Goal: Navigation & Orientation: Find specific page/section

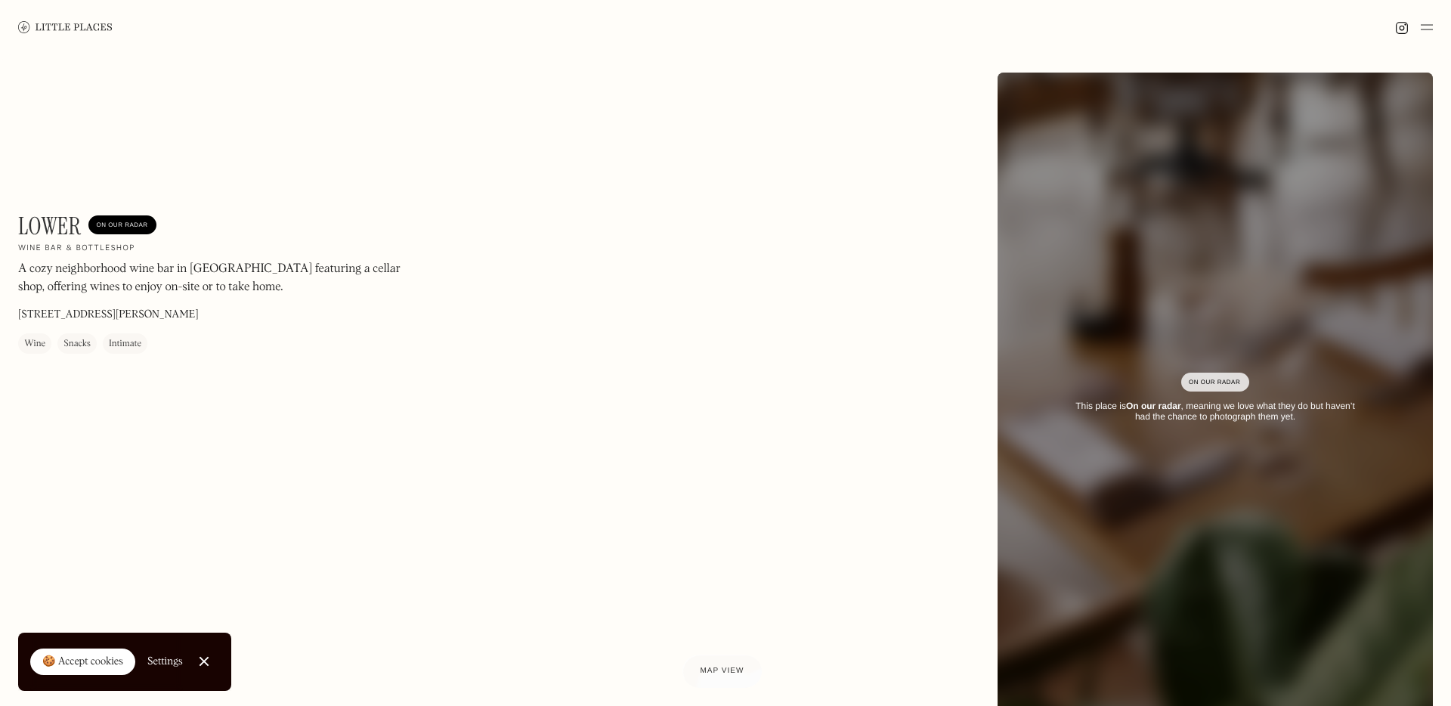
click at [1428, 31] on img at bounding box center [1427, 27] width 12 height 18
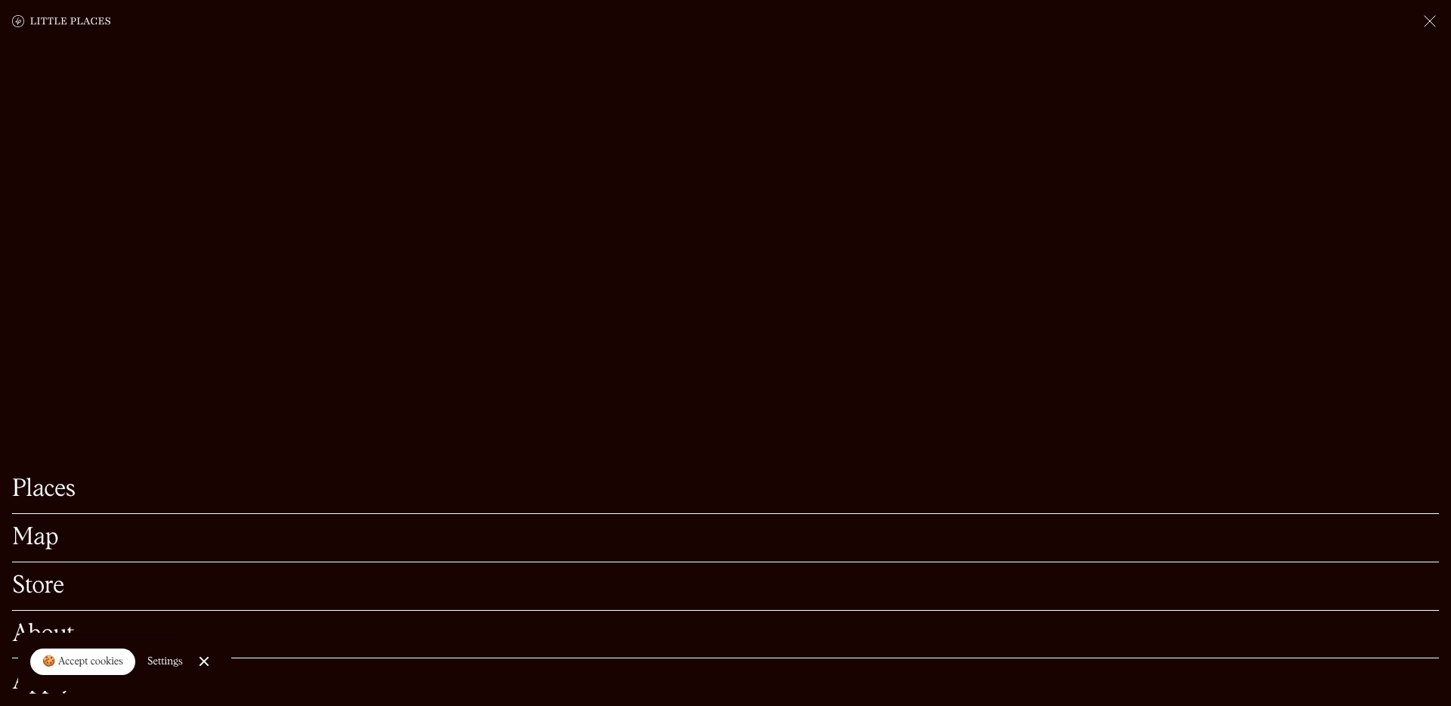
click at [1434, 17] on img at bounding box center [1430, 21] width 18 height 18
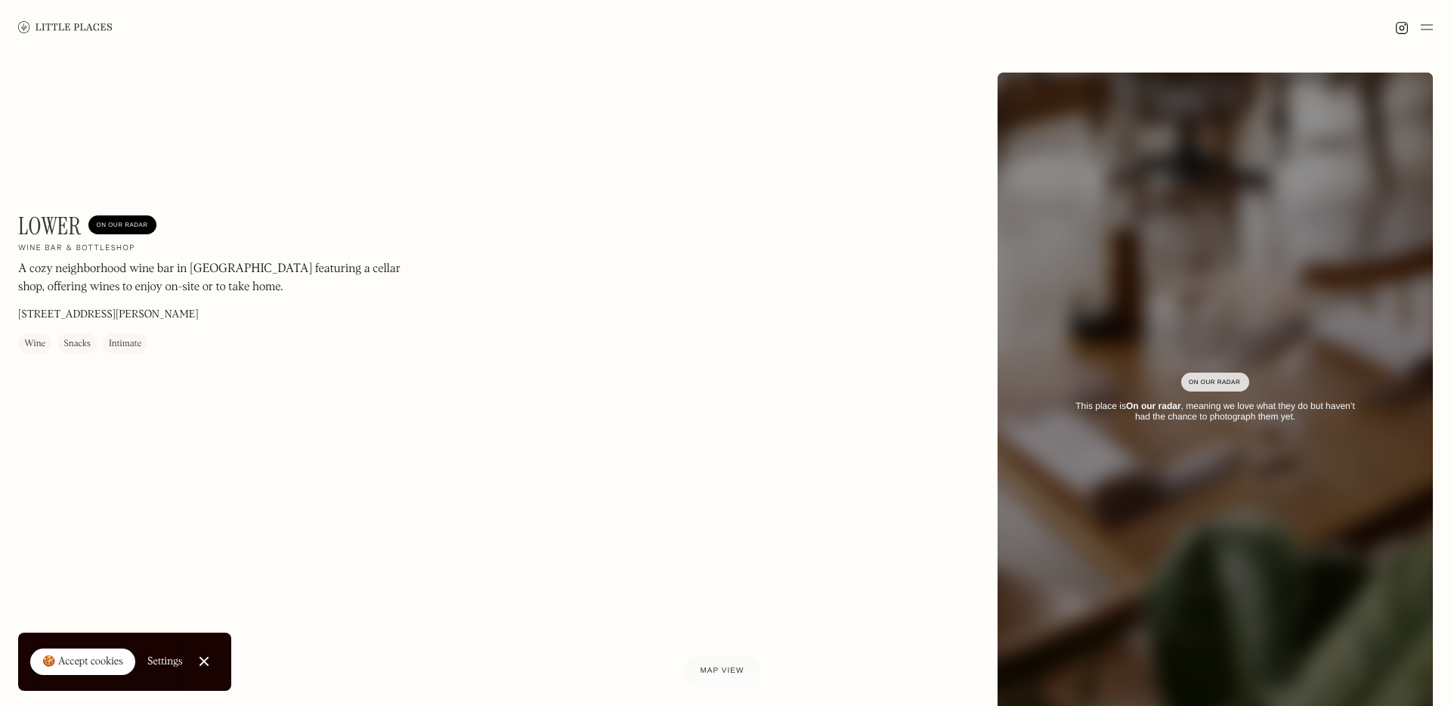
click at [70, 5] on link at bounding box center [65, 27] width 94 height 54
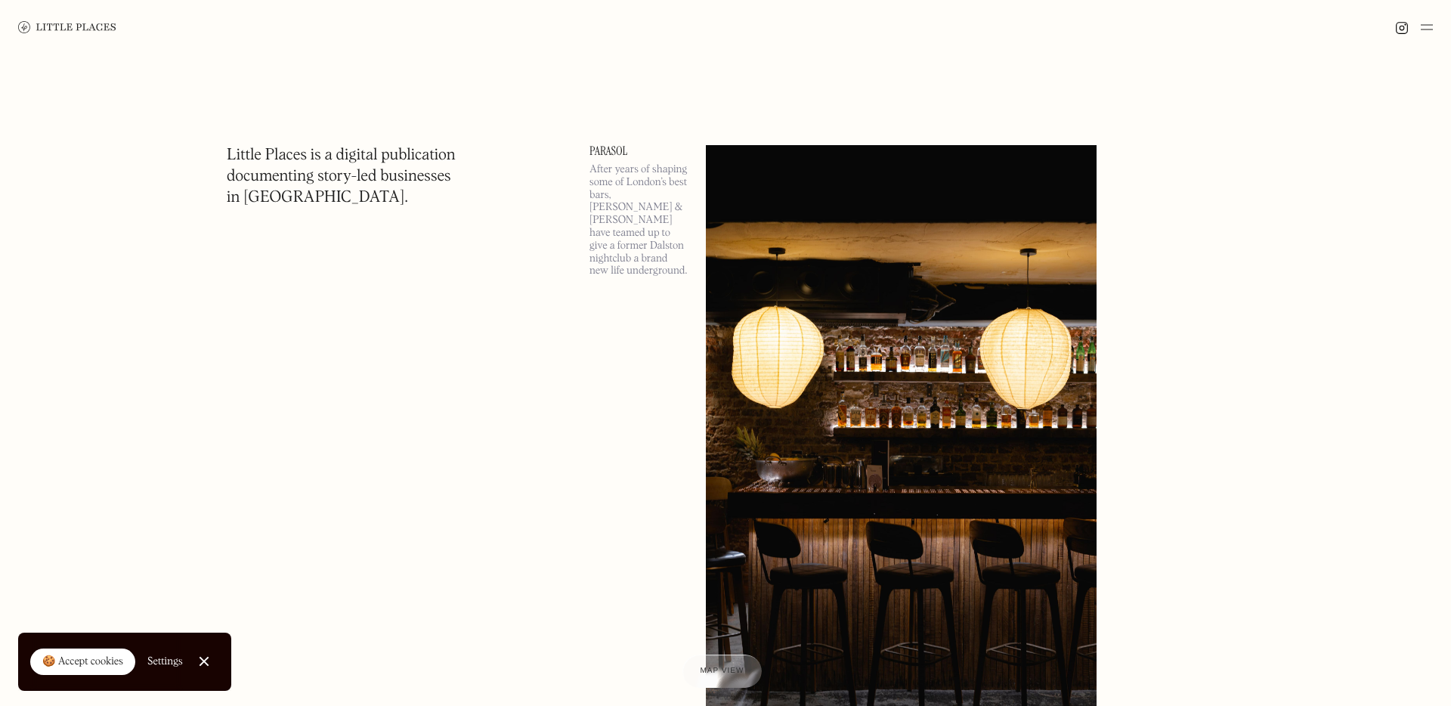
click at [1417, 29] on div at bounding box center [1414, 27] width 38 height 18
click at [1431, 29] on img at bounding box center [1427, 27] width 12 height 18
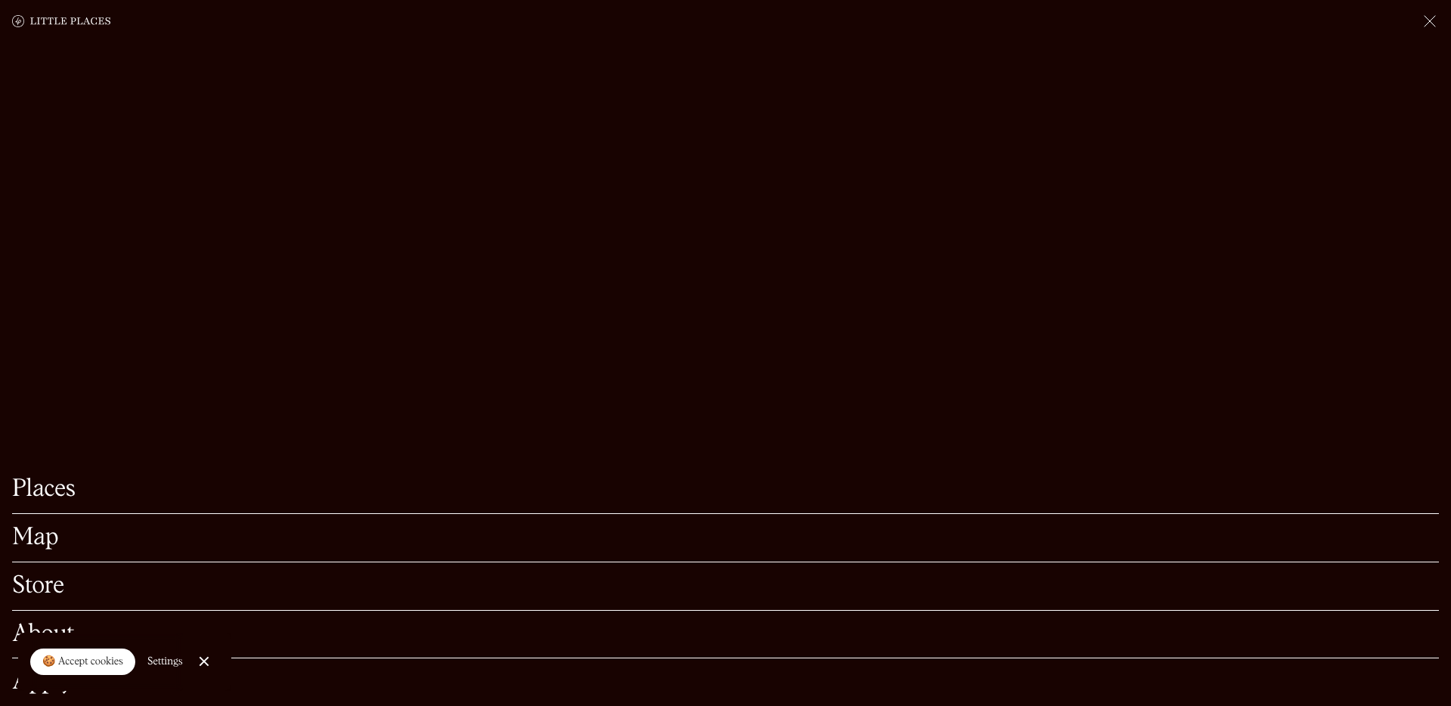
click at [39, 548] on link "Map" at bounding box center [725, 537] width 1427 height 23
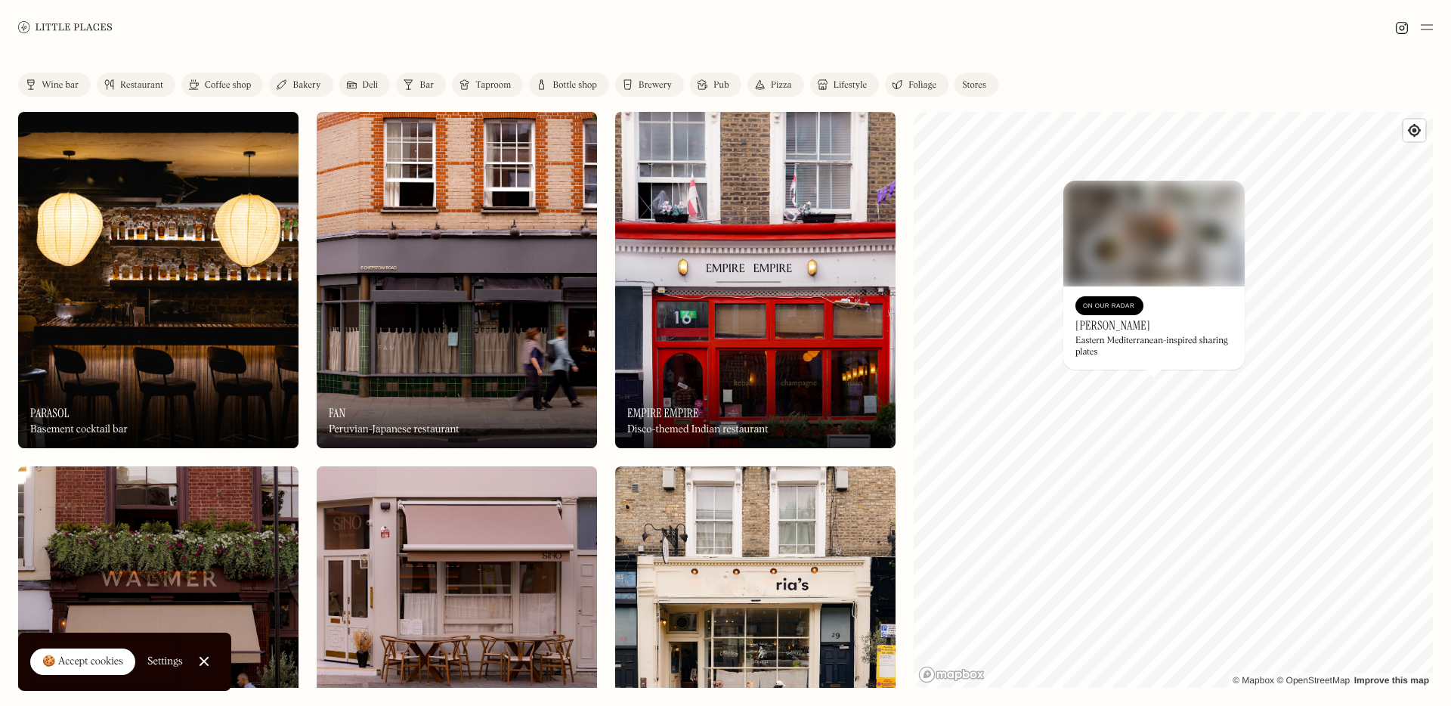
click at [240, 76] on link "Coffee shop" at bounding box center [222, 85] width 82 height 24
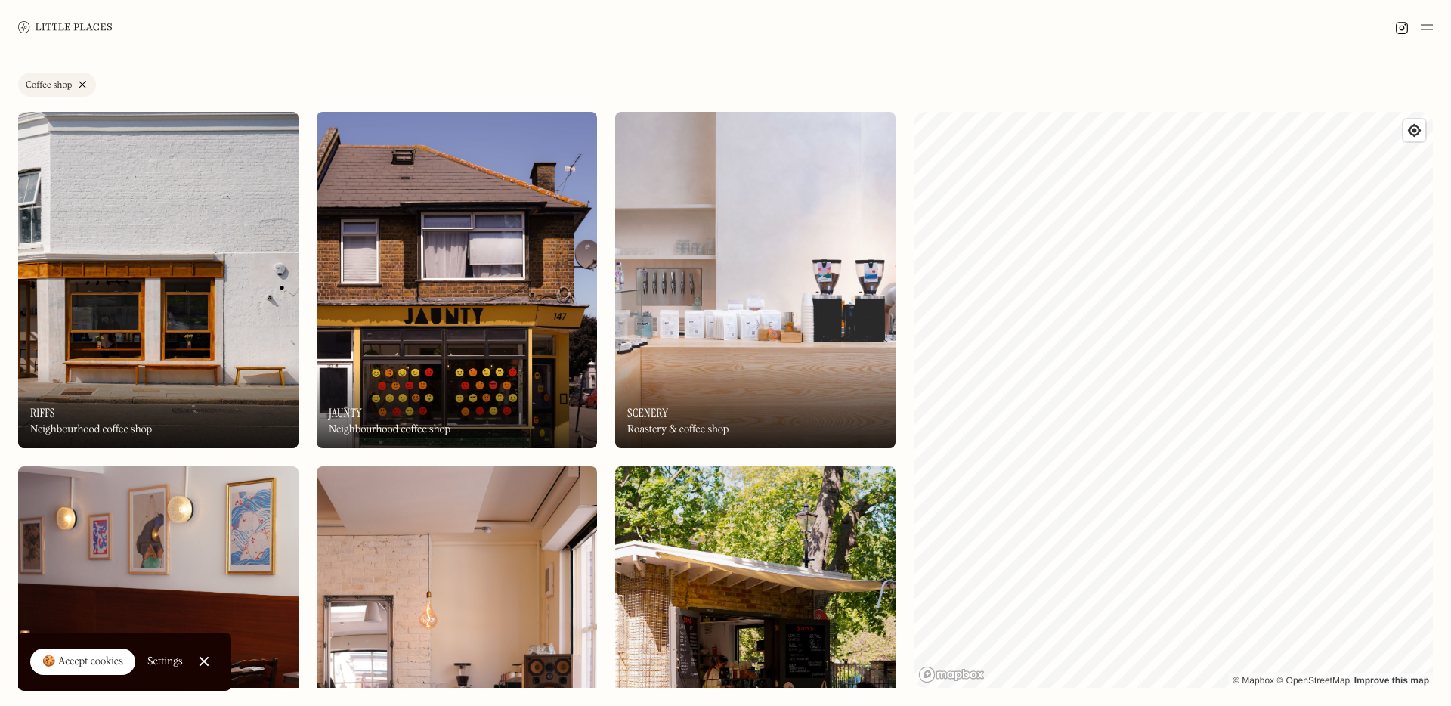
click at [76, 85] on link "Coffee shop" at bounding box center [57, 85] width 78 height 24
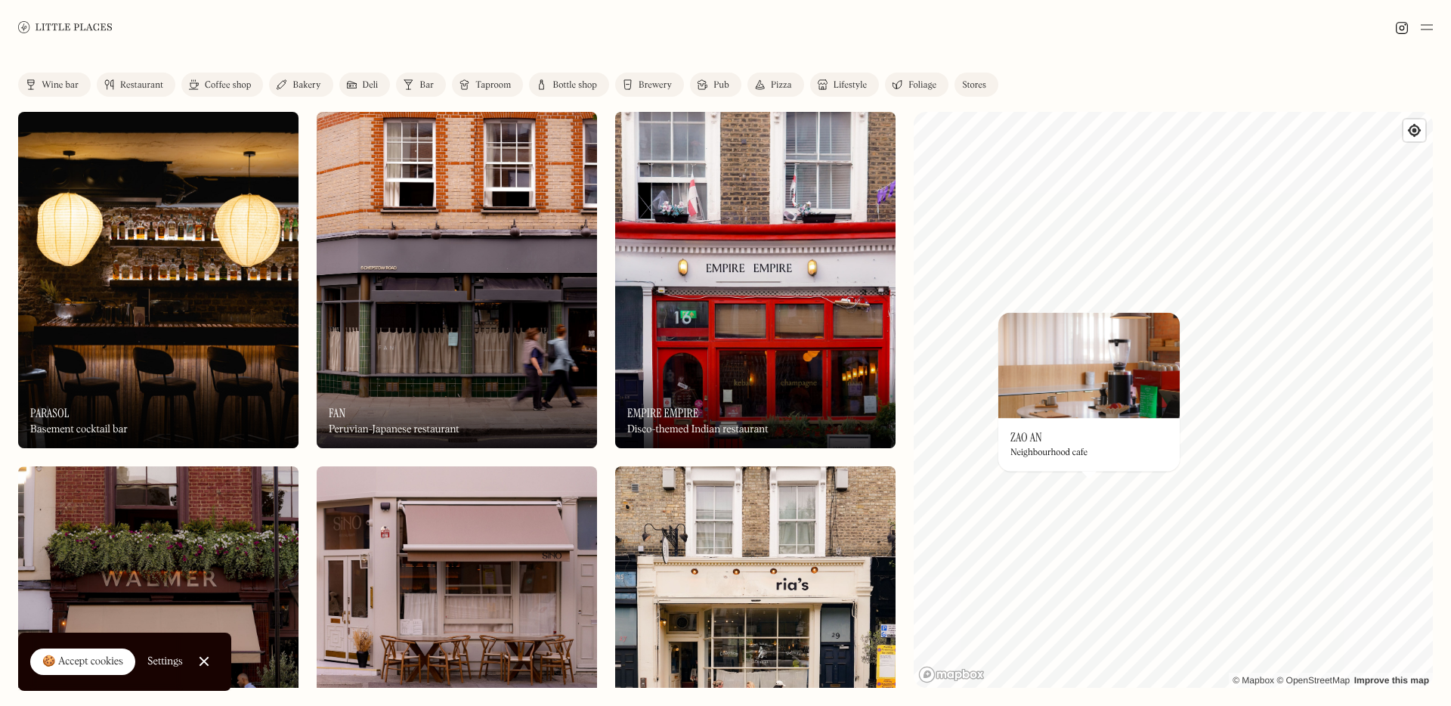
click at [1104, 412] on img at bounding box center [1089, 365] width 181 height 106
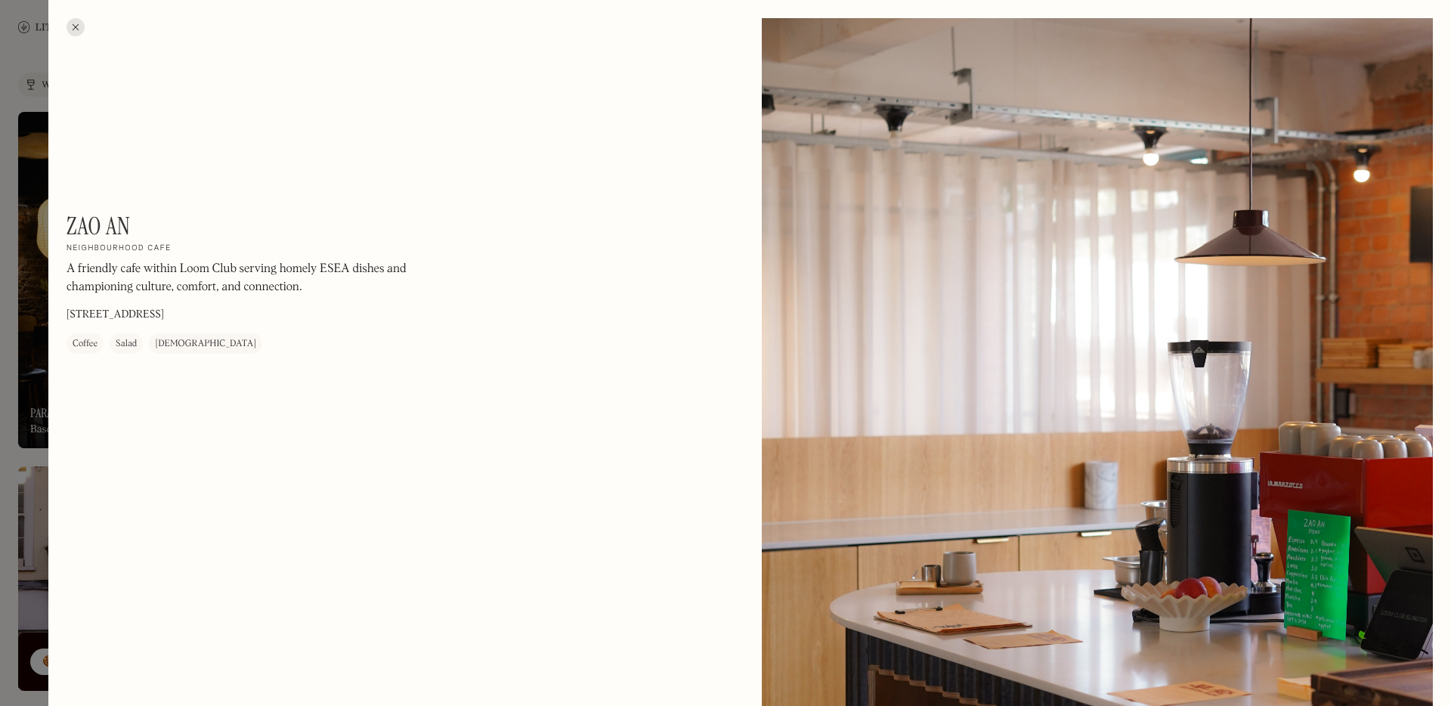
click at [92, 218] on h1 "Zao An" at bounding box center [99, 226] width 64 height 29
copy div "Zao An On Our Radar"
click at [67, 27] on div at bounding box center [76, 27] width 18 height 18
